Goal: Find specific page/section: Find specific page/section

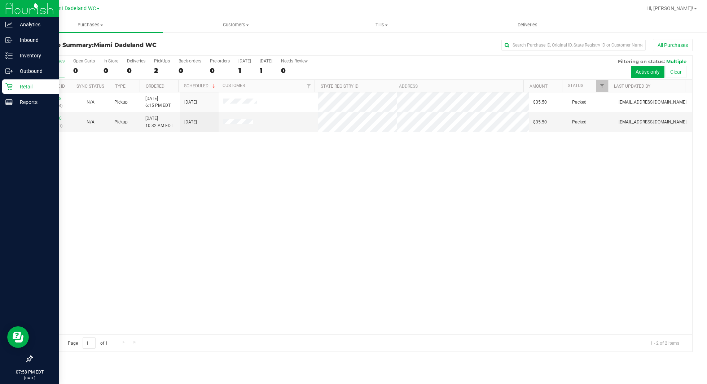
click at [32, 112] on div at bounding box center [29, 230] width 59 height 241
click at [22, 102] on p "Reports" at bounding box center [34, 102] width 43 height 9
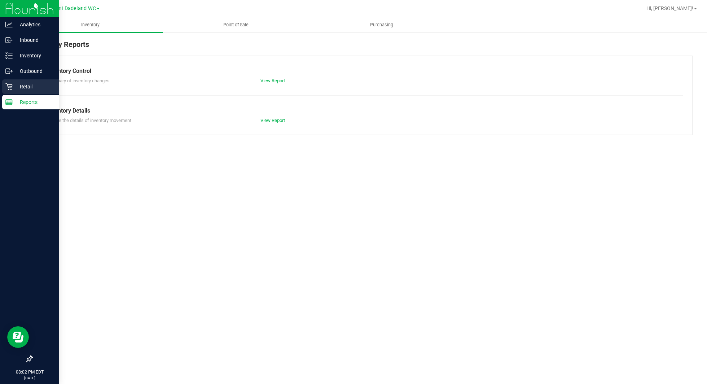
click at [30, 84] on p "Retail" at bounding box center [34, 86] width 43 height 9
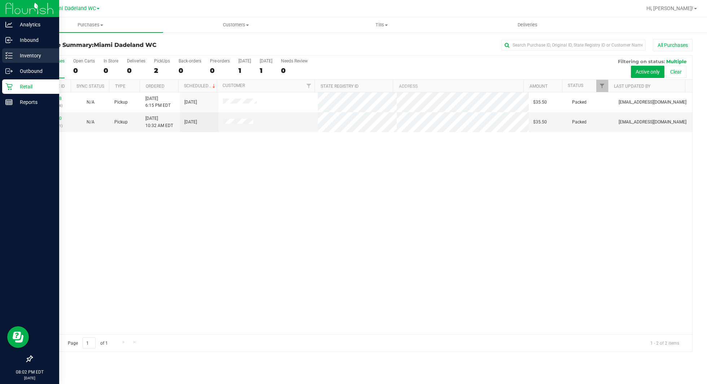
click at [48, 58] on p "Inventory" at bounding box center [34, 55] width 43 height 9
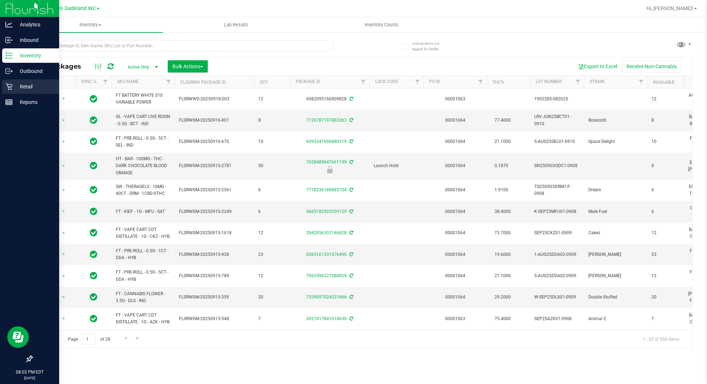
click at [23, 88] on p "Retail" at bounding box center [34, 86] width 43 height 9
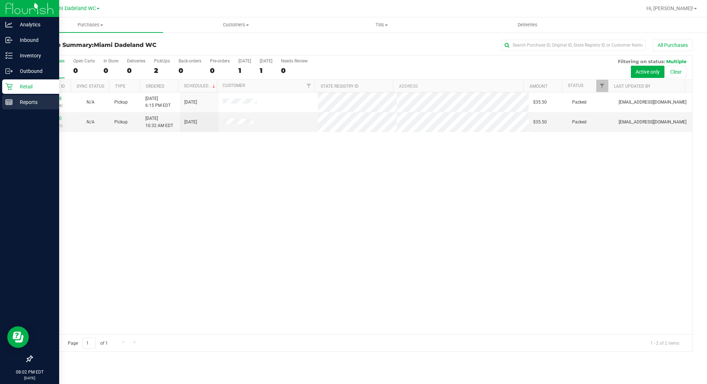
click at [10, 103] on icon at bounding box center [8, 101] width 7 height 7
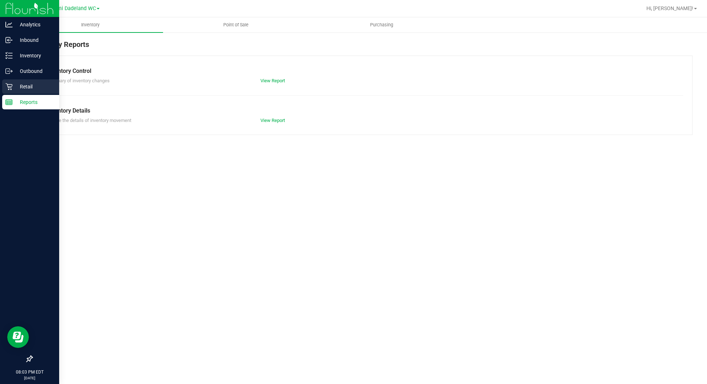
click at [18, 89] on p "Retail" at bounding box center [34, 86] width 43 height 9
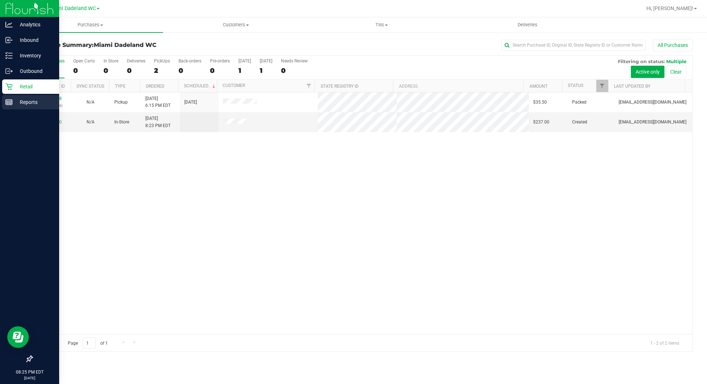
click at [9, 105] on rect at bounding box center [9, 102] width 6 height 5
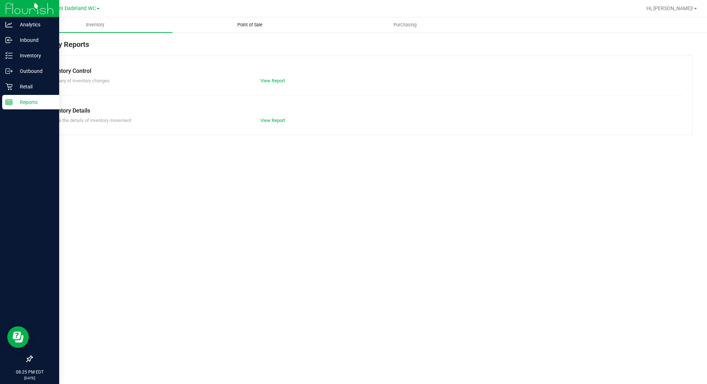
click at [255, 27] on span "Point of Sale" at bounding box center [250, 25] width 45 height 6
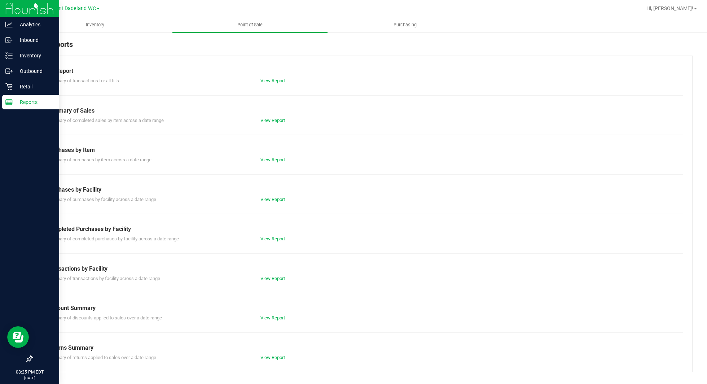
click at [274, 236] on link "View Report" at bounding box center [272, 238] width 25 height 5
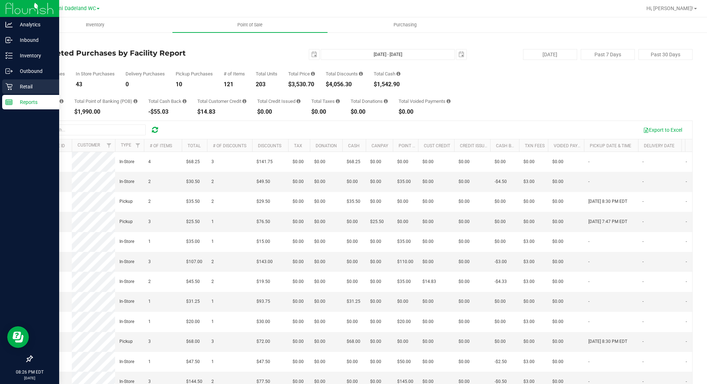
click at [42, 90] on p "Retail" at bounding box center [34, 86] width 43 height 9
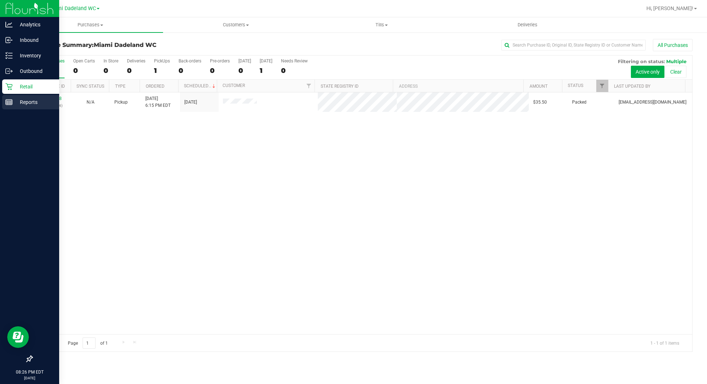
click at [29, 102] on p "Reports" at bounding box center [34, 102] width 43 height 9
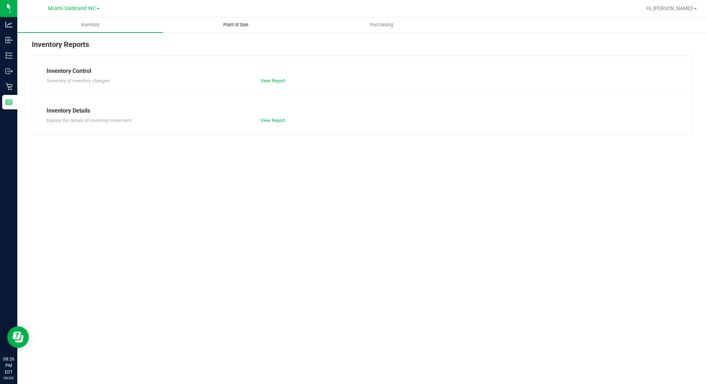
click at [239, 31] on uib-tab-heading "Point of Sale" at bounding box center [235, 25] width 145 height 14
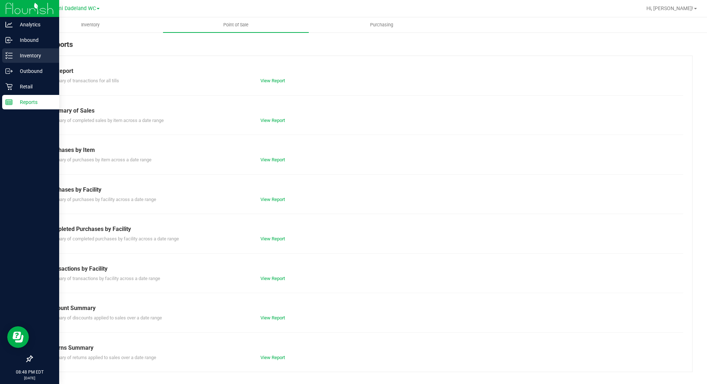
click at [34, 55] on p "Inventory" at bounding box center [34, 55] width 43 height 9
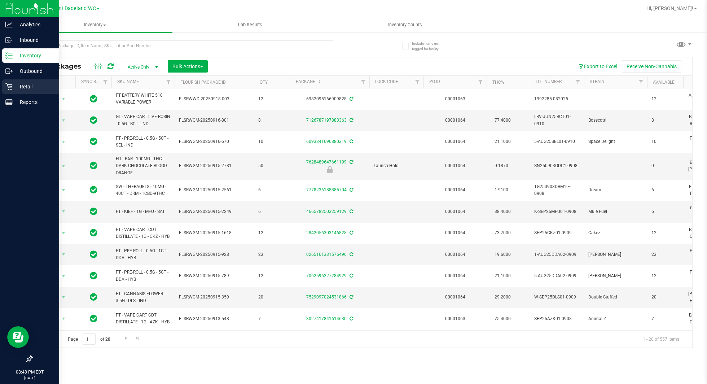
click at [13, 85] on p "Retail" at bounding box center [34, 86] width 43 height 9
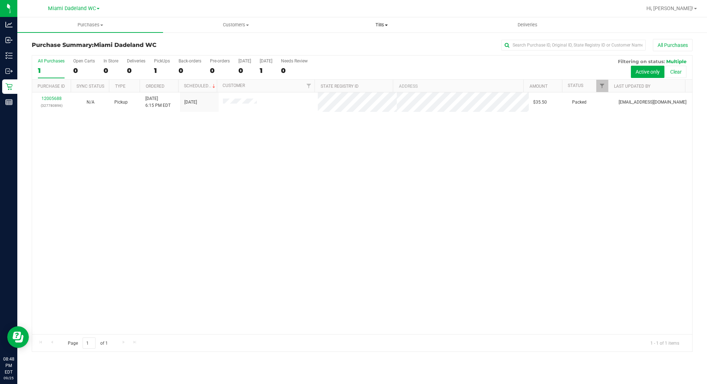
click at [387, 24] on span "Tills" at bounding box center [381, 25] width 145 height 6
click at [358, 41] on li "Manage tills" at bounding box center [382, 43] width 146 height 9
